Goal: Task Accomplishment & Management: Manage account settings

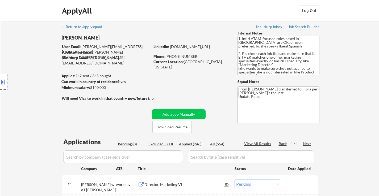
select select ""pending""
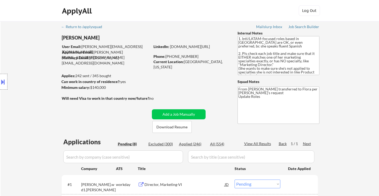
select select ""pending""
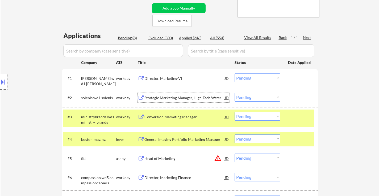
scroll to position [106, 0]
click at [255, 79] on select "Choose an option... Pending Applied Excluded (Questions) Excluded (Expired) Exc…" at bounding box center [257, 78] width 46 height 9
click at [255, 78] on select "Choose an option... Pending Applied Excluded (Questions) Excluded (Expired) Exc…" at bounding box center [257, 78] width 46 height 9
click at [274, 77] on select "Choose an option... Pending Applied Excluded (Questions) Excluded (Expired) Exc…" at bounding box center [257, 78] width 46 height 9
click at [234, 74] on select "Choose an option... Pending Applied Excluded (Questions) Excluded (Expired) Exc…" at bounding box center [257, 78] width 46 height 9
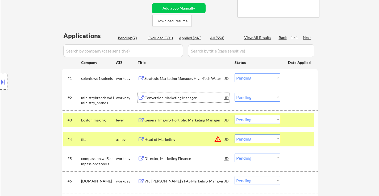
click at [166, 96] on div "Conversion Marketing Manager" at bounding box center [184, 97] width 80 height 5
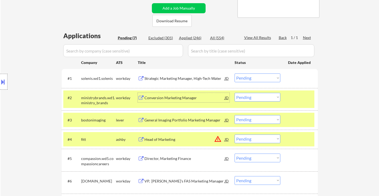
click at [254, 77] on select "Choose an option... Pending Applied Excluded (Questions) Excluded (Expired) Exc…" at bounding box center [257, 78] width 46 height 9
click at [234, 74] on select "Choose an option... Pending Applied Excluded (Questions) Excluded (Expired) Exc…" at bounding box center [257, 78] width 46 height 9
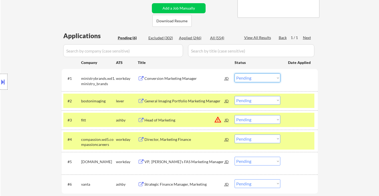
click at [265, 77] on select "Choose an option... Pending Applied Excluded (Questions) Excluded (Expired) Exc…" at bounding box center [257, 78] width 46 height 9
click at [234, 74] on select "Choose an option... Pending Applied Excluded (Questions) Excluded (Expired) Exc…" at bounding box center [257, 78] width 46 height 9
click at [198, 101] on div "General Imaging Portfolio Marketing Manager" at bounding box center [184, 101] width 80 height 5
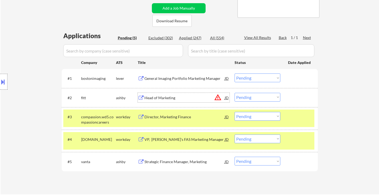
click at [244, 77] on select "Choose an option... Pending Applied Excluded (Questions) Excluded (Expired) Exc…" at bounding box center [257, 78] width 46 height 9
click at [234, 74] on select "Choose an option... Pending Applied Excluded (Questions) Excluded (Expired) Exc…" at bounding box center [257, 78] width 46 height 9
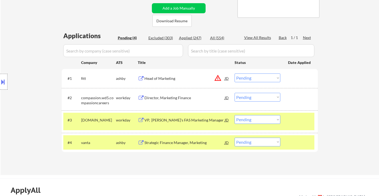
click at [166, 78] on div "Head of Marketing" at bounding box center [184, 78] width 80 height 5
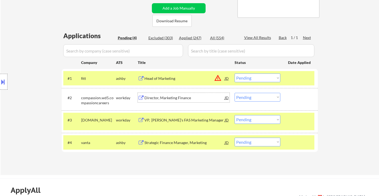
click at [165, 98] on div "Director, Marketing Finance" at bounding box center [184, 97] width 80 height 5
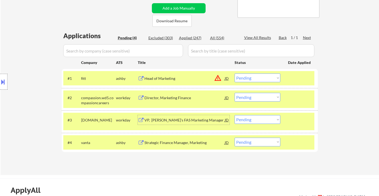
click at [169, 117] on div "VP, Chico's FAS Marketing Manager" at bounding box center [184, 120] width 80 height 10
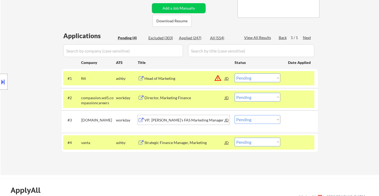
click at [185, 146] on div "Strategic Finance Manager, Marketing" at bounding box center [184, 143] width 80 height 10
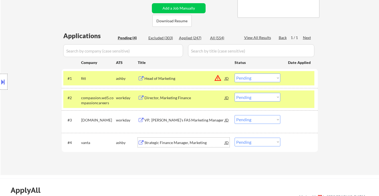
click at [250, 78] on select "Choose an option... Pending Applied Excluded (Questions) Excluded (Expired) Exc…" at bounding box center [257, 78] width 46 height 9
click at [234, 74] on select "Choose an option... Pending Applied Excluded (Questions) Excluded (Expired) Exc…" at bounding box center [257, 78] width 46 height 9
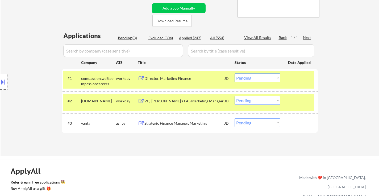
click at [259, 76] on select "Choose an option... Pending Applied Excluded (Questions) Excluded (Expired) Exc…" at bounding box center [257, 78] width 46 height 9
click at [234, 74] on select "Choose an option... Pending Applied Excluded (Questions) Excluded (Expired) Exc…" at bounding box center [257, 78] width 46 height 9
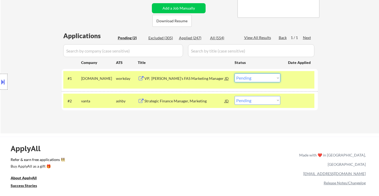
click at [253, 77] on select "Choose an option... Pending Applied Excluded (Questions) Excluded (Expired) Exc…" at bounding box center [257, 78] width 46 height 9
click at [234, 74] on select "Choose an option... Pending Applied Excluded (Questions) Excluded (Expired) Exc…" at bounding box center [257, 78] width 46 height 9
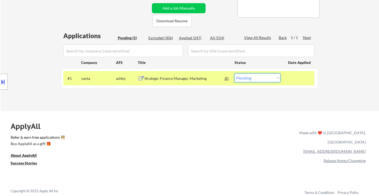
click at [271, 80] on select "Choose an option... Pending Applied Excluded (Questions) Excluded (Expired) Exc…" at bounding box center [257, 78] width 46 height 9
select select ""excluded__bad_match_""
click at [234, 74] on select "Choose an option... Pending Applied Excluded (Questions) Excluded (Expired) Exc…" at bounding box center [257, 78] width 46 height 9
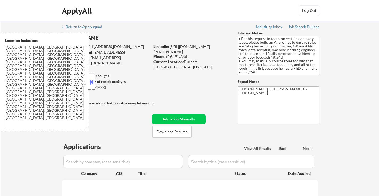
select select ""pending""
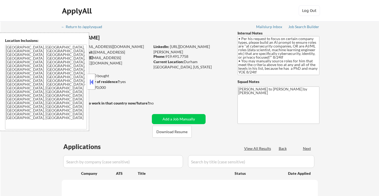
select select ""pending""
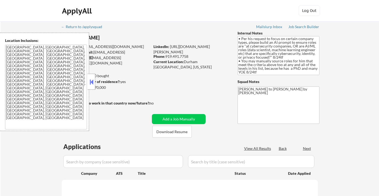
select select ""pending""
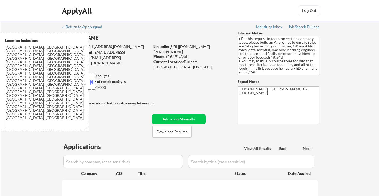
select select ""pending""
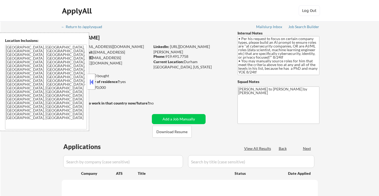
select select ""pending""
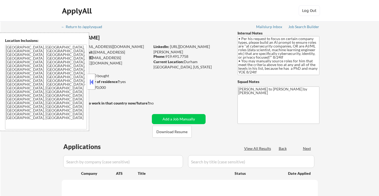
select select ""pending""
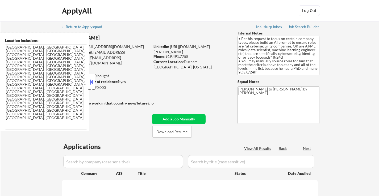
select select ""pending""
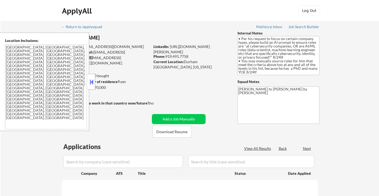
select select ""pending""
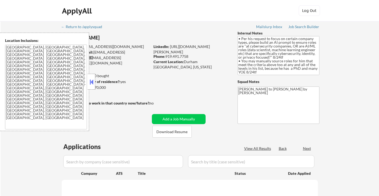
select select ""pending""
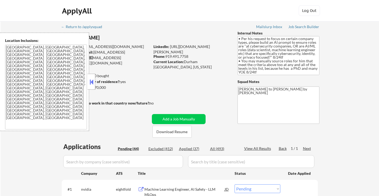
click at [90, 79] on button at bounding box center [92, 82] width 6 height 8
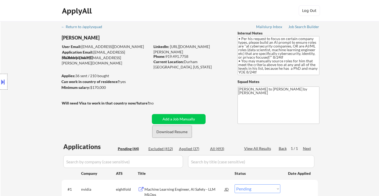
click at [168, 130] on button "Download Resume" at bounding box center [171, 132] width 39 height 12
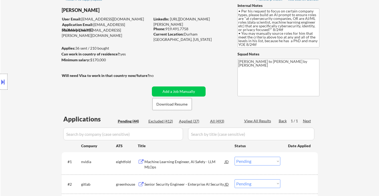
scroll to position [80, 0]
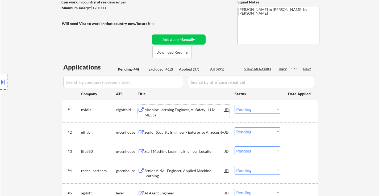
click at [188, 112] on div "Machine Learning Engineer, AI Safety - LLM MLOps" at bounding box center [184, 112] width 80 height 10
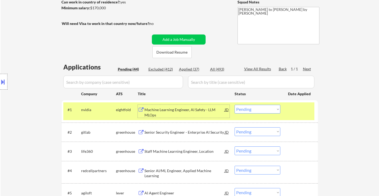
click at [255, 108] on select "Choose an option... Pending Applied Excluded (Questions) Excluded (Expired) Exc…" at bounding box center [257, 109] width 46 height 9
click at [234, 105] on select "Choose an option... Pending Applied Excluded (Questions) Excluded (Expired) Exc…" at bounding box center [257, 109] width 46 height 9
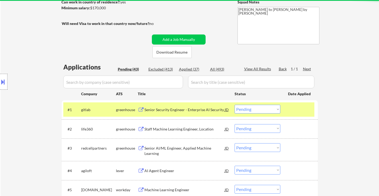
click at [195, 106] on div "Senior Security Engineer - Enterprise AI Security" at bounding box center [184, 110] width 80 height 10
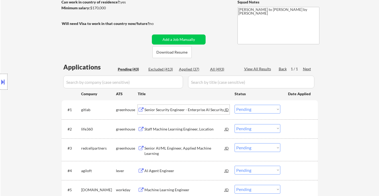
click at [258, 109] on select "Choose an option... Pending Applied Excluded (Questions) Excluded (Expired) Exc…" at bounding box center [257, 109] width 46 height 9
click at [234, 105] on select "Choose an option... Pending Applied Excluded (Questions) Excluded (Expired) Exc…" at bounding box center [257, 109] width 46 height 9
click at [175, 132] on div "Staff Machine Learning Engineer, Location" at bounding box center [184, 129] width 80 height 5
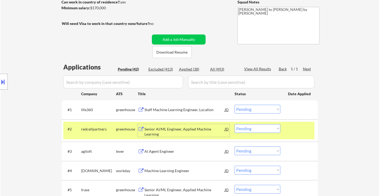
click at [301, 131] on div at bounding box center [299, 129] width 23 height 10
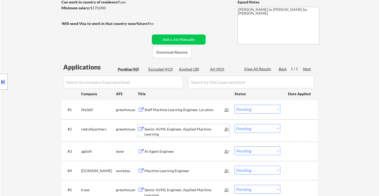
click at [197, 131] on div "Senior AI/ML Engineer, Applied Machine Learning" at bounding box center [184, 132] width 80 height 10
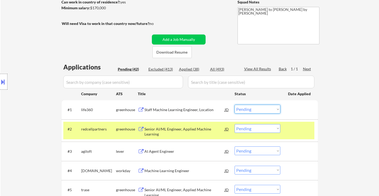
click at [251, 108] on select "Choose an option... Pending Applied Excluded (Questions) Excluded (Expired) Exc…" at bounding box center [257, 109] width 46 height 9
click at [234, 105] on select "Choose an option... Pending Applied Excluded (Questions) Excluded (Expired) Exc…" at bounding box center [257, 109] width 46 height 9
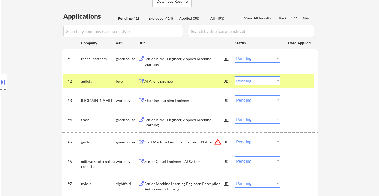
scroll to position [133, 0]
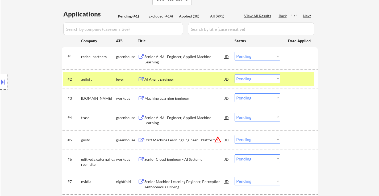
click at [291, 80] on div at bounding box center [299, 79] width 23 height 10
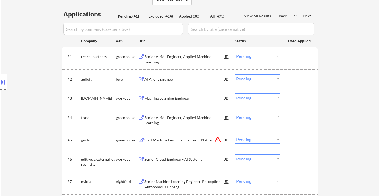
click at [172, 78] on div "AI Agent Engineer" at bounding box center [184, 79] width 80 height 5
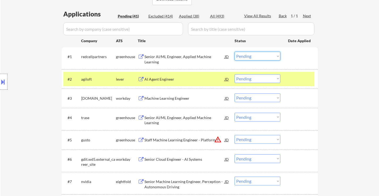
click at [268, 56] on select "Choose an option... Pending Applied Excluded (Questions) Excluded (Expired) Exc…" at bounding box center [257, 56] width 46 height 9
click at [234, 52] on select "Choose an option... Pending Applied Excluded (Questions) Excluded (Expired) Exc…" at bounding box center [257, 56] width 46 height 9
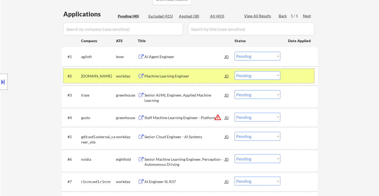
click at [295, 79] on div at bounding box center [299, 76] width 23 height 10
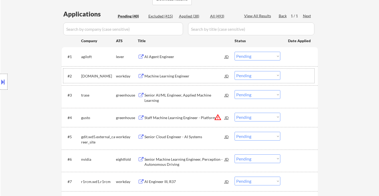
click at [257, 56] on select "Choose an option... Pending Applied Excluded (Questions) Excluded (Expired) Exc…" at bounding box center [257, 56] width 46 height 9
click at [234, 52] on select "Choose an option... Pending Applied Excluded (Questions) Excluded (Expired) Exc…" at bounding box center [257, 56] width 46 height 9
select select ""pending""
